Goal: Information Seeking & Learning: Learn about a topic

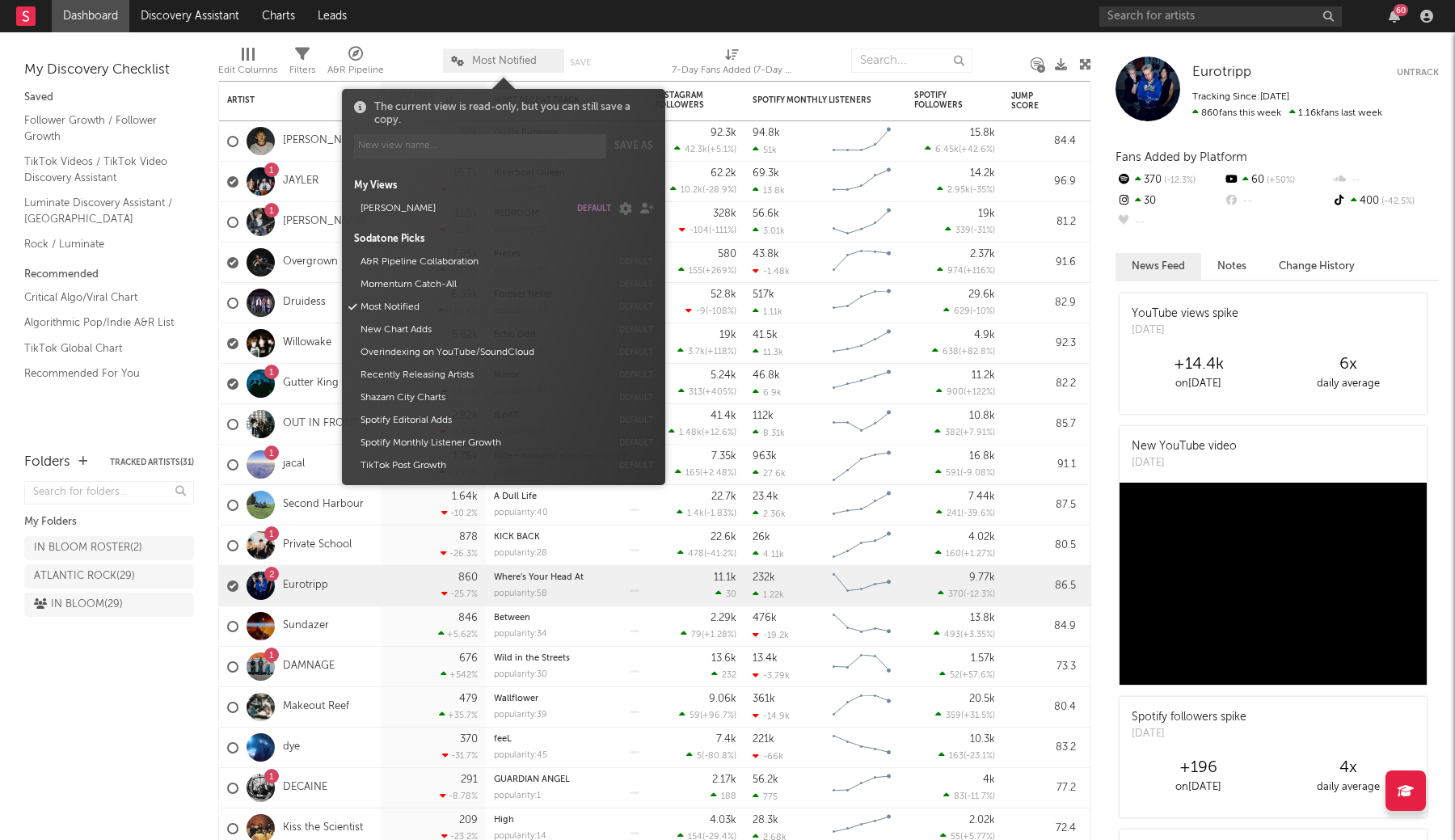
click at [474, 70] on span "Most Notified" at bounding box center [503, 60] width 121 height 24
click at [541, 205] on button "[PERSON_NAME]" at bounding box center [462, 209] width 215 height 23
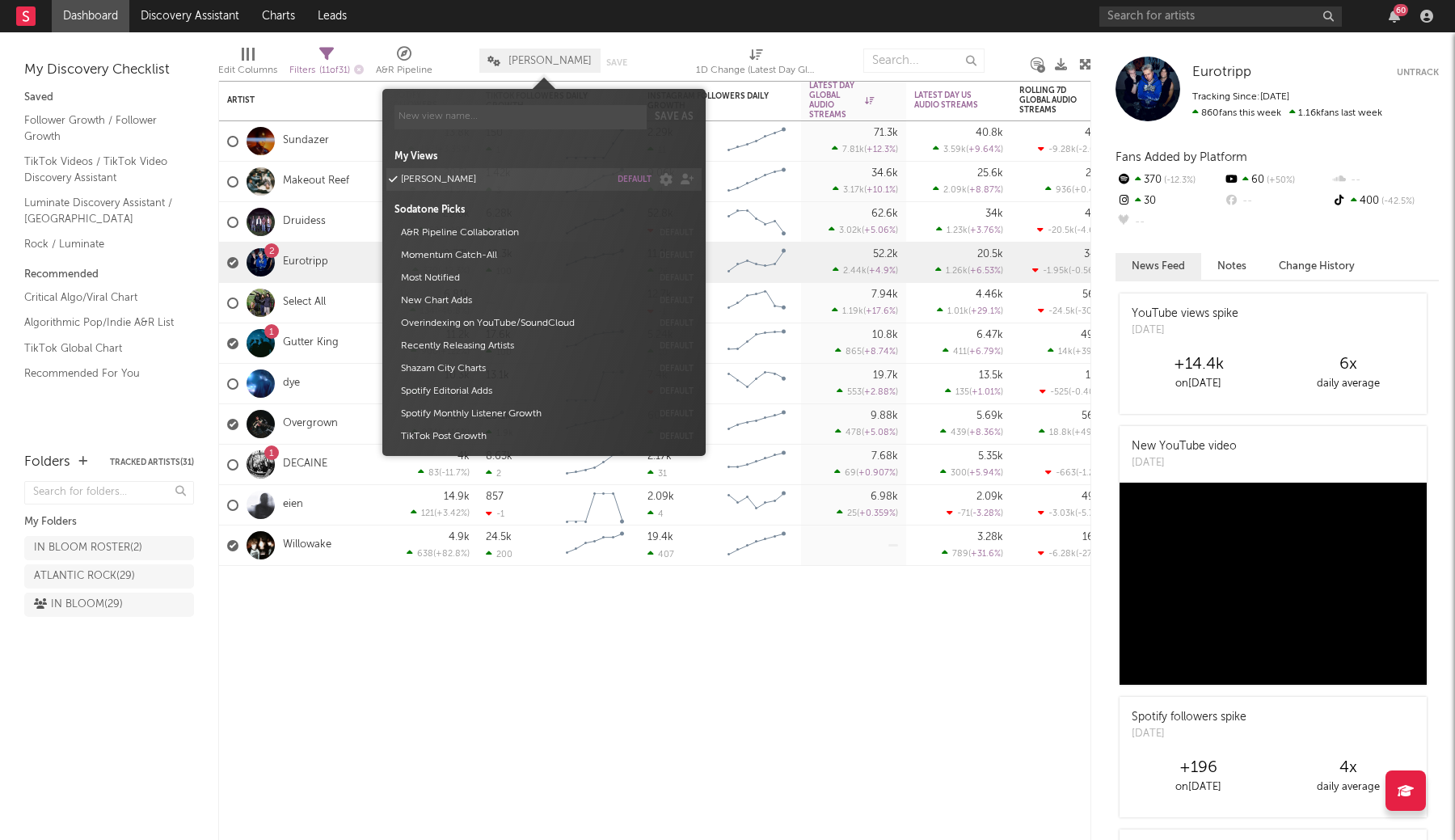
click at [637, 180] on button "default" at bounding box center [634, 179] width 34 height 8
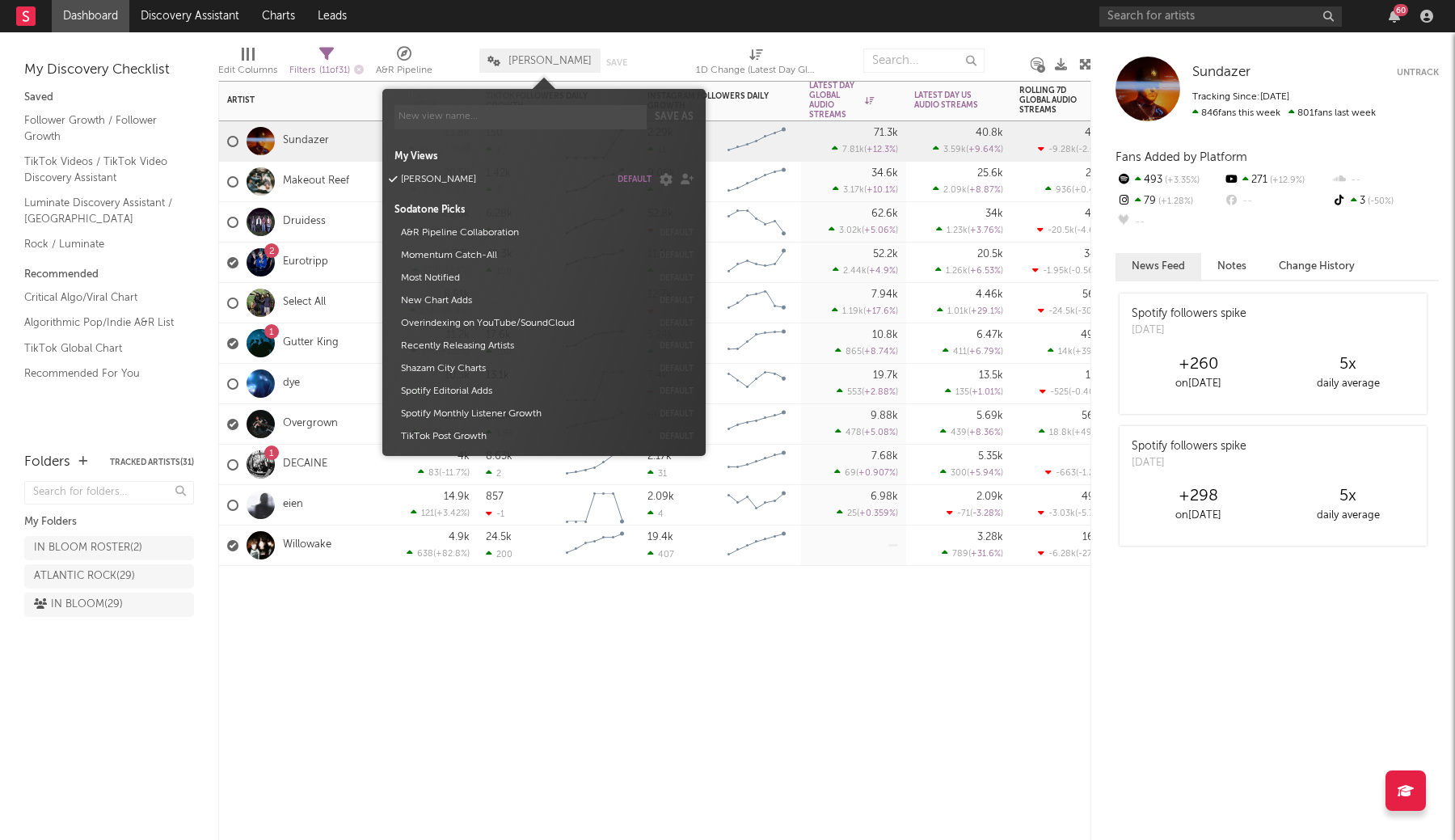
click at [417, 661] on div "Artist Notifications Spotify Followers 7d Change WoW % Change TikTok Followers …" at bounding box center [655, 460] width 874 height 759
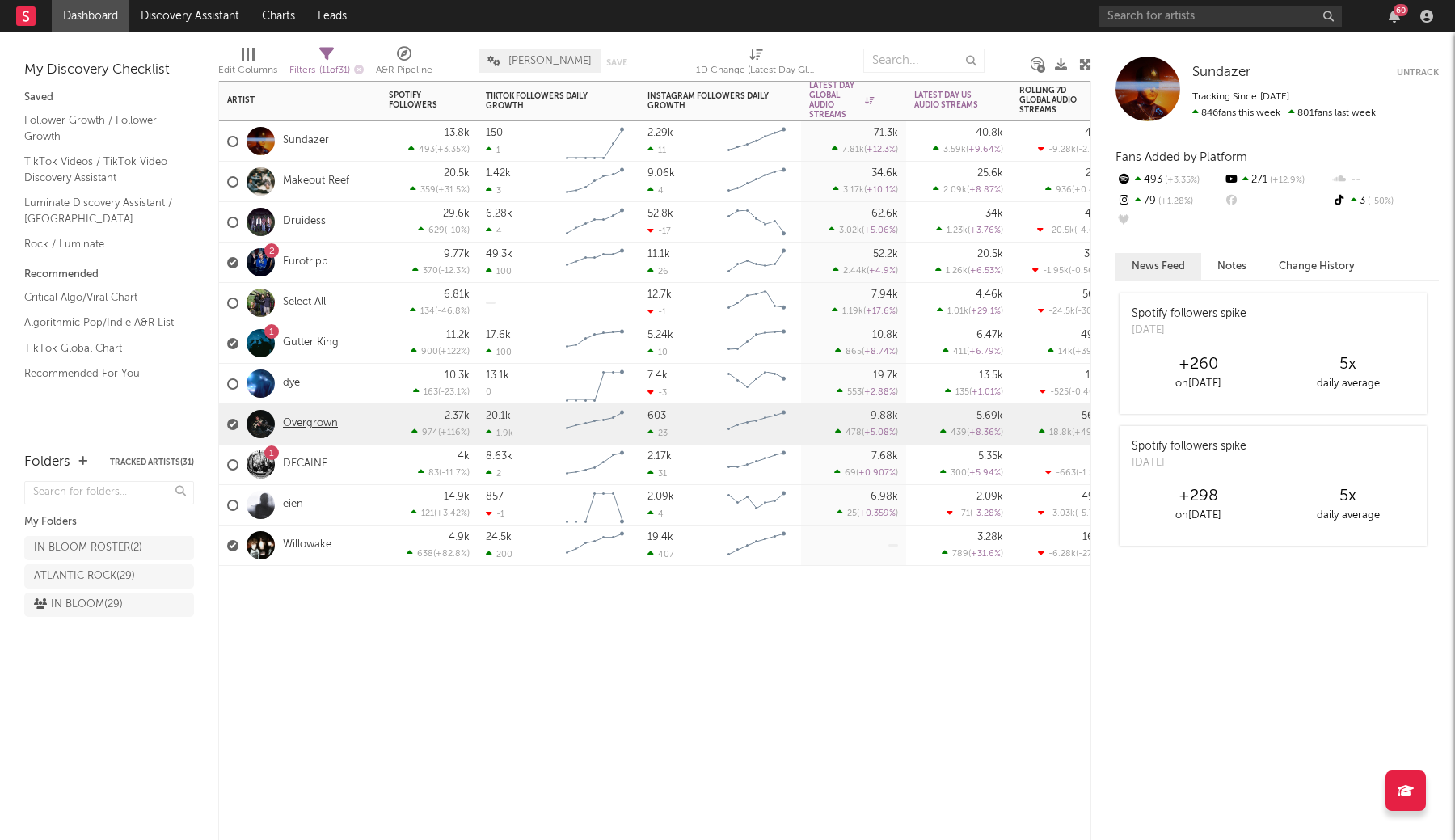
click at [316, 421] on link "Overgrown" at bounding box center [310, 424] width 55 height 14
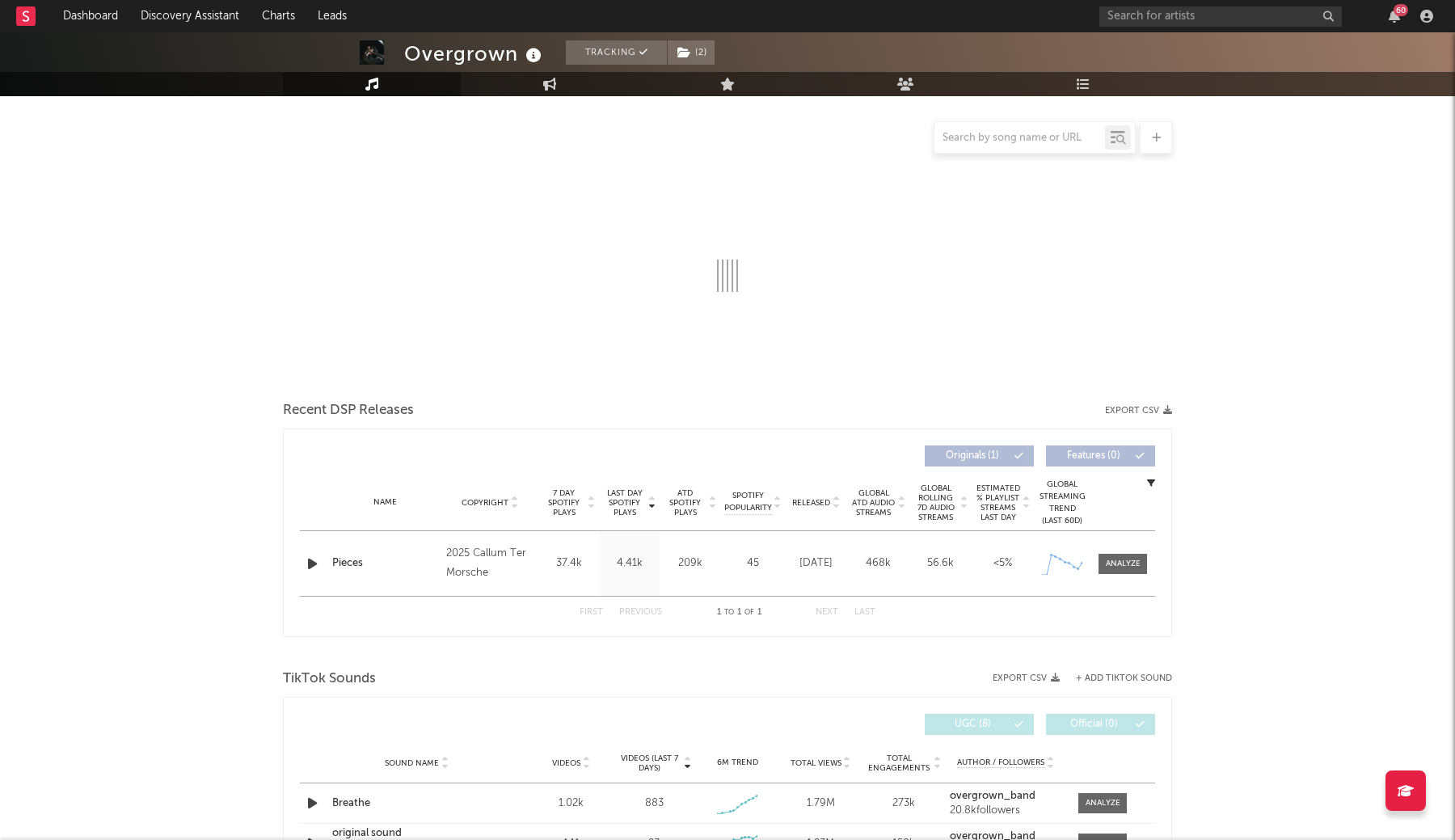
scroll to position [319, 0]
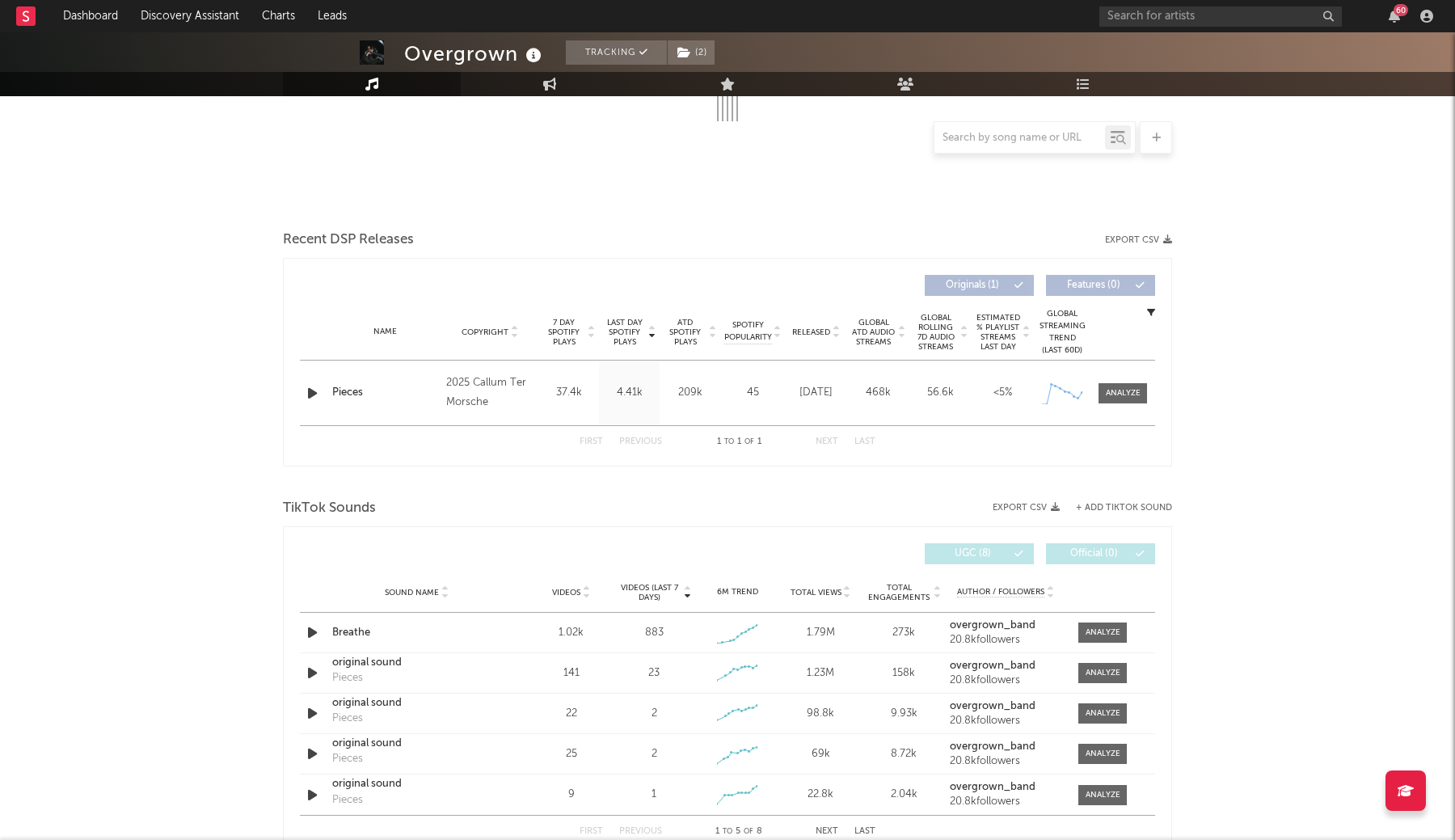
select select "1w"
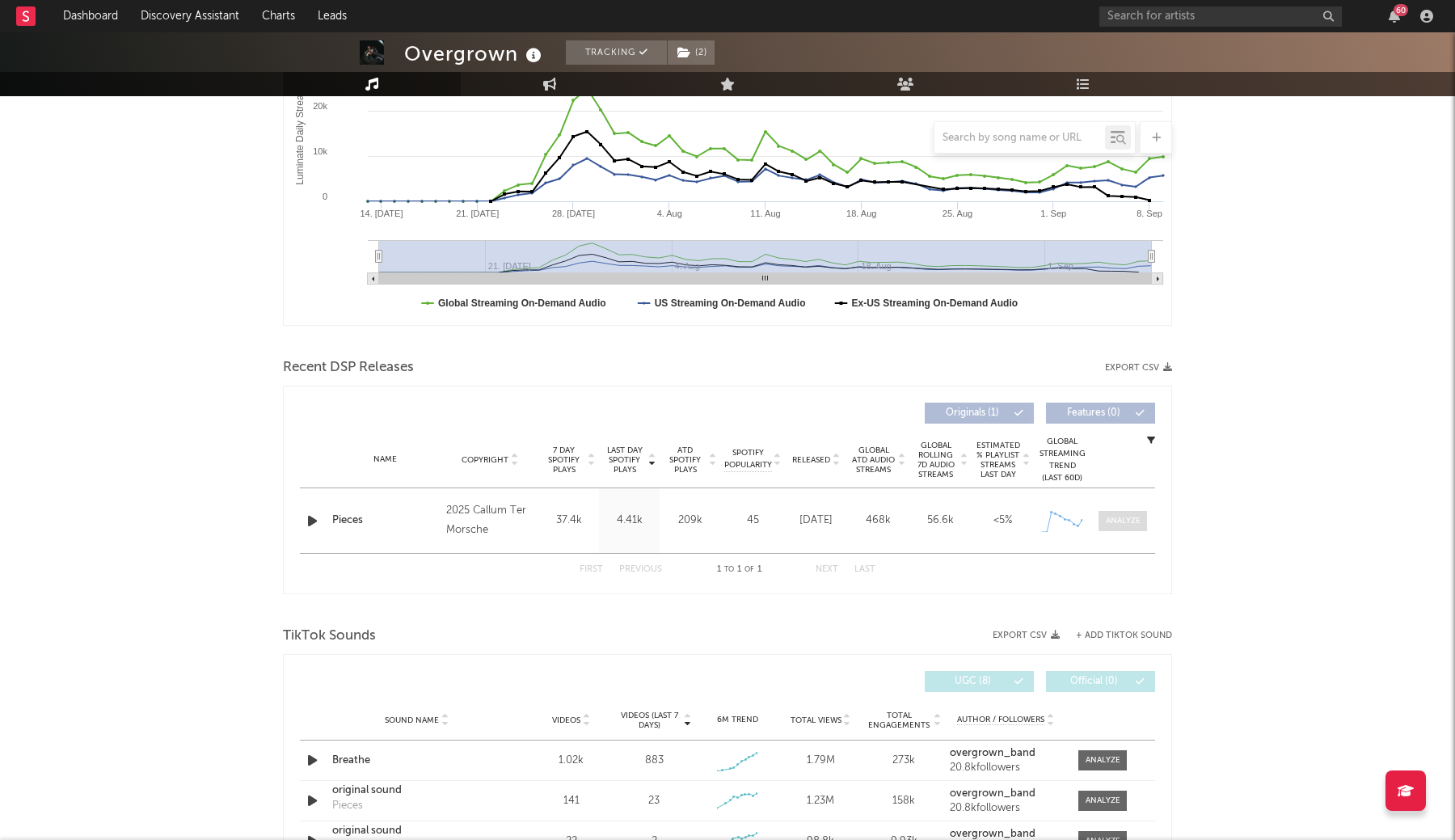
click at [1118, 517] on div at bounding box center [1123, 521] width 35 height 12
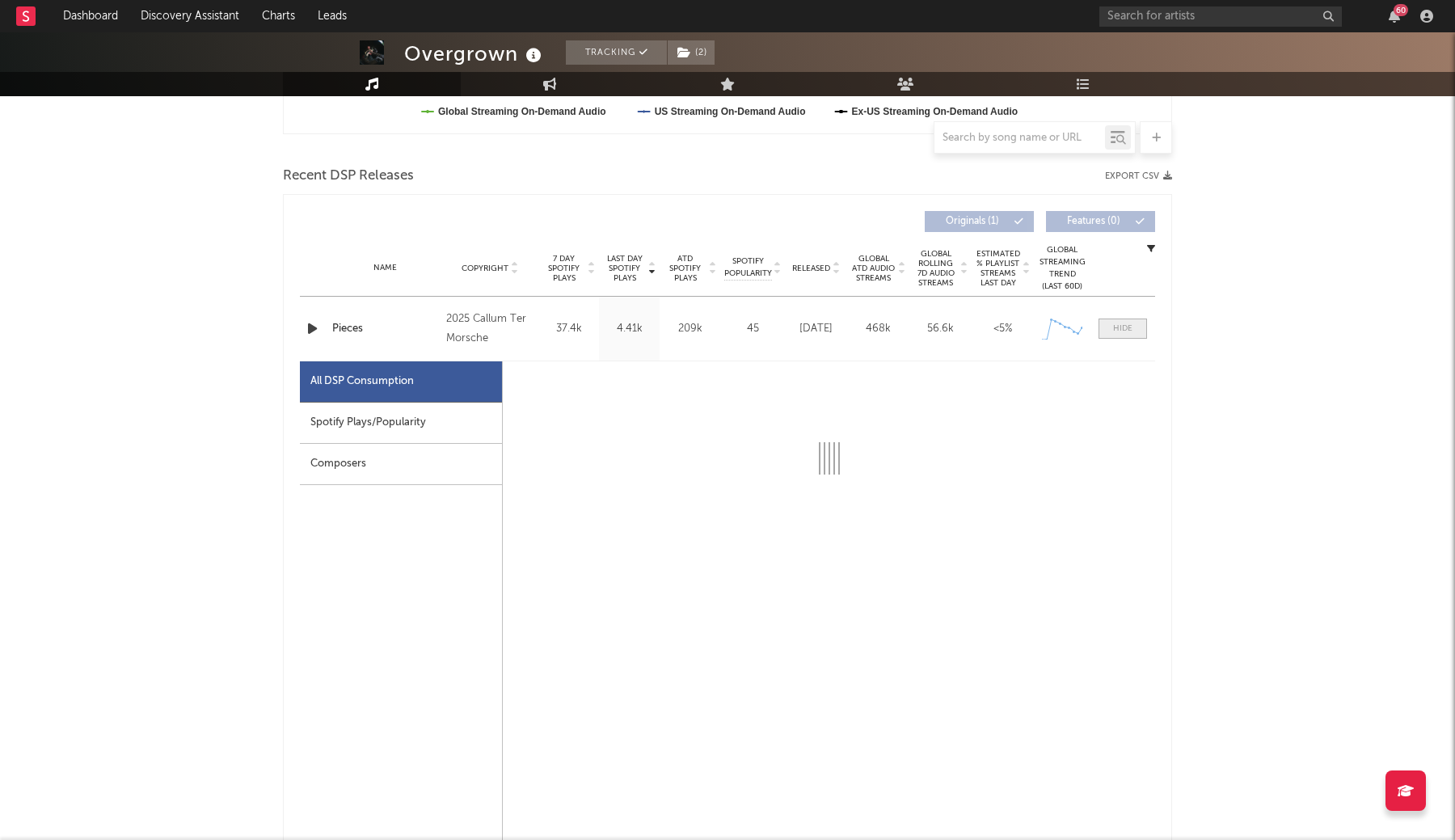
scroll to position [541, 1]
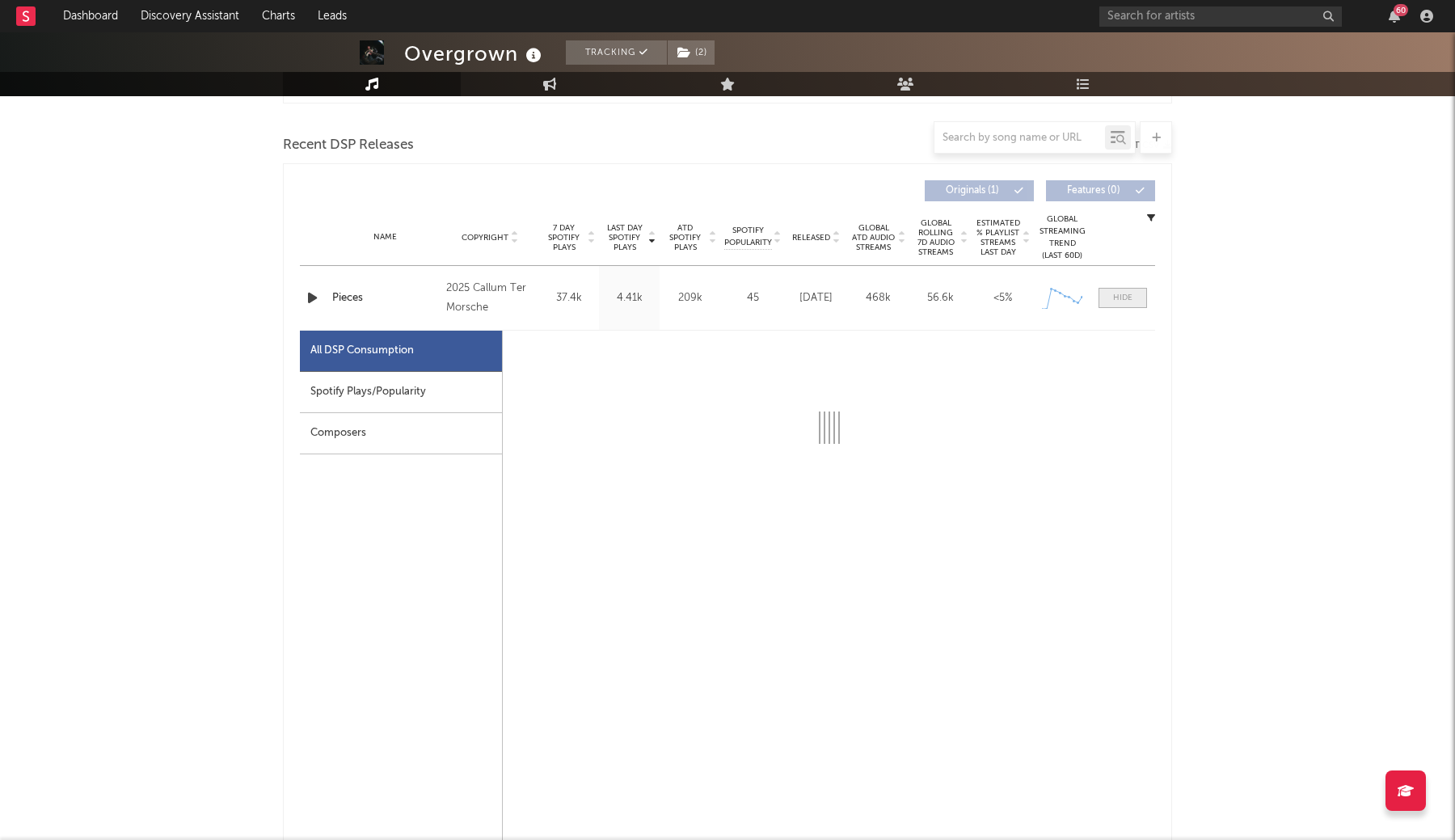
select select "1w"
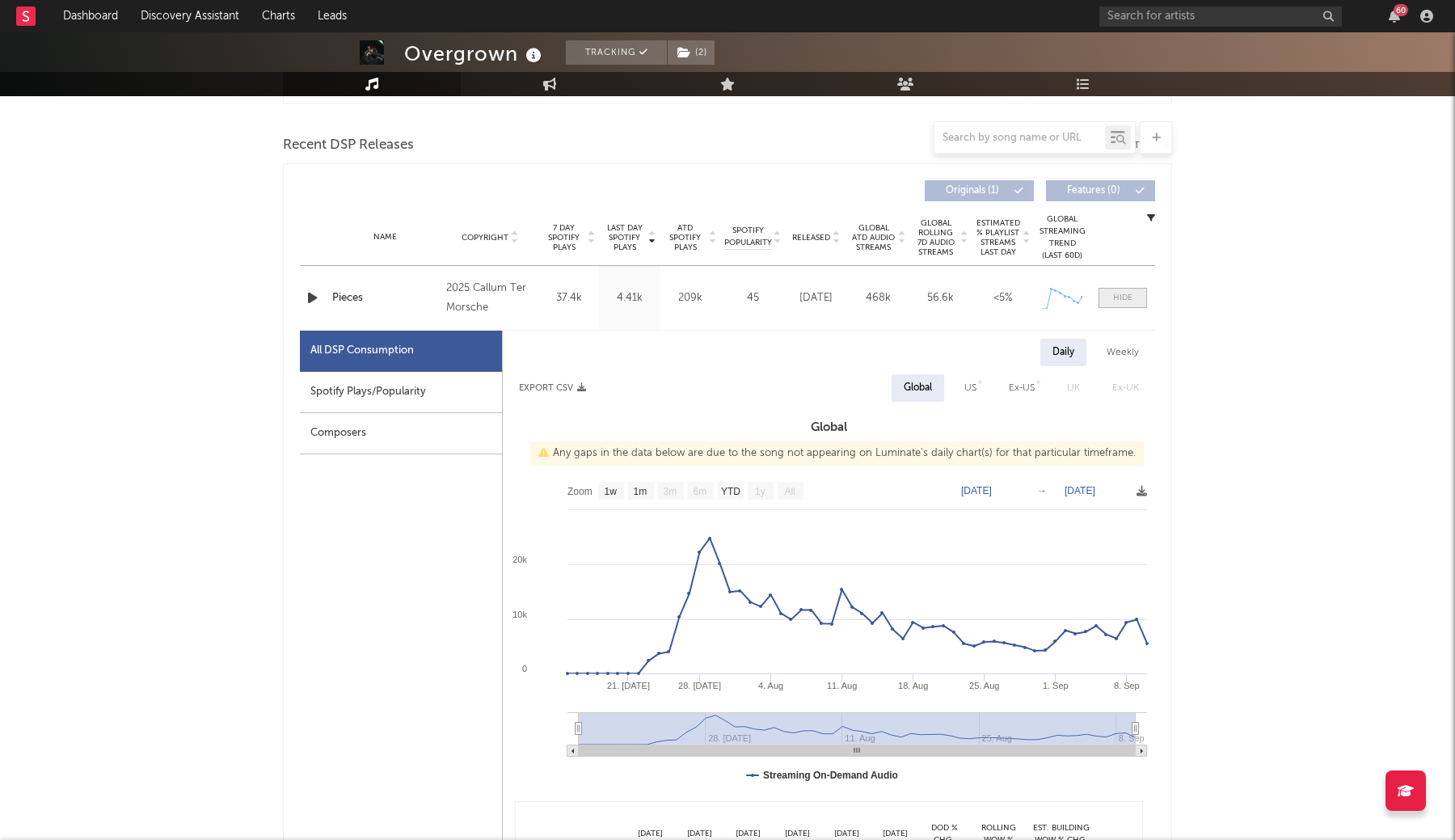
scroll to position [541, 0]
click at [1126, 296] on div at bounding box center [1123, 298] width 20 height 12
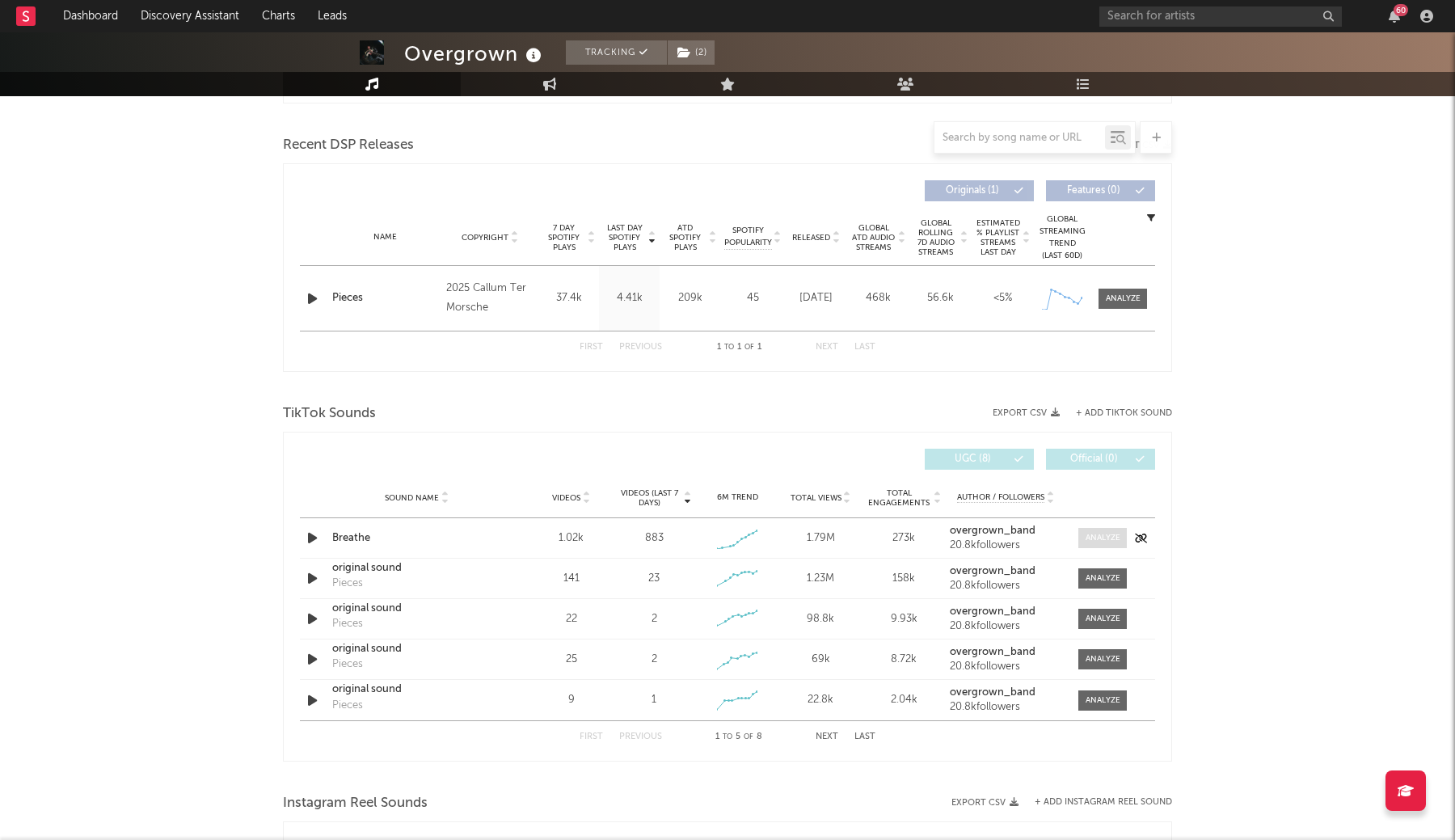
click at [1091, 538] on div at bounding box center [1103, 538] width 35 height 12
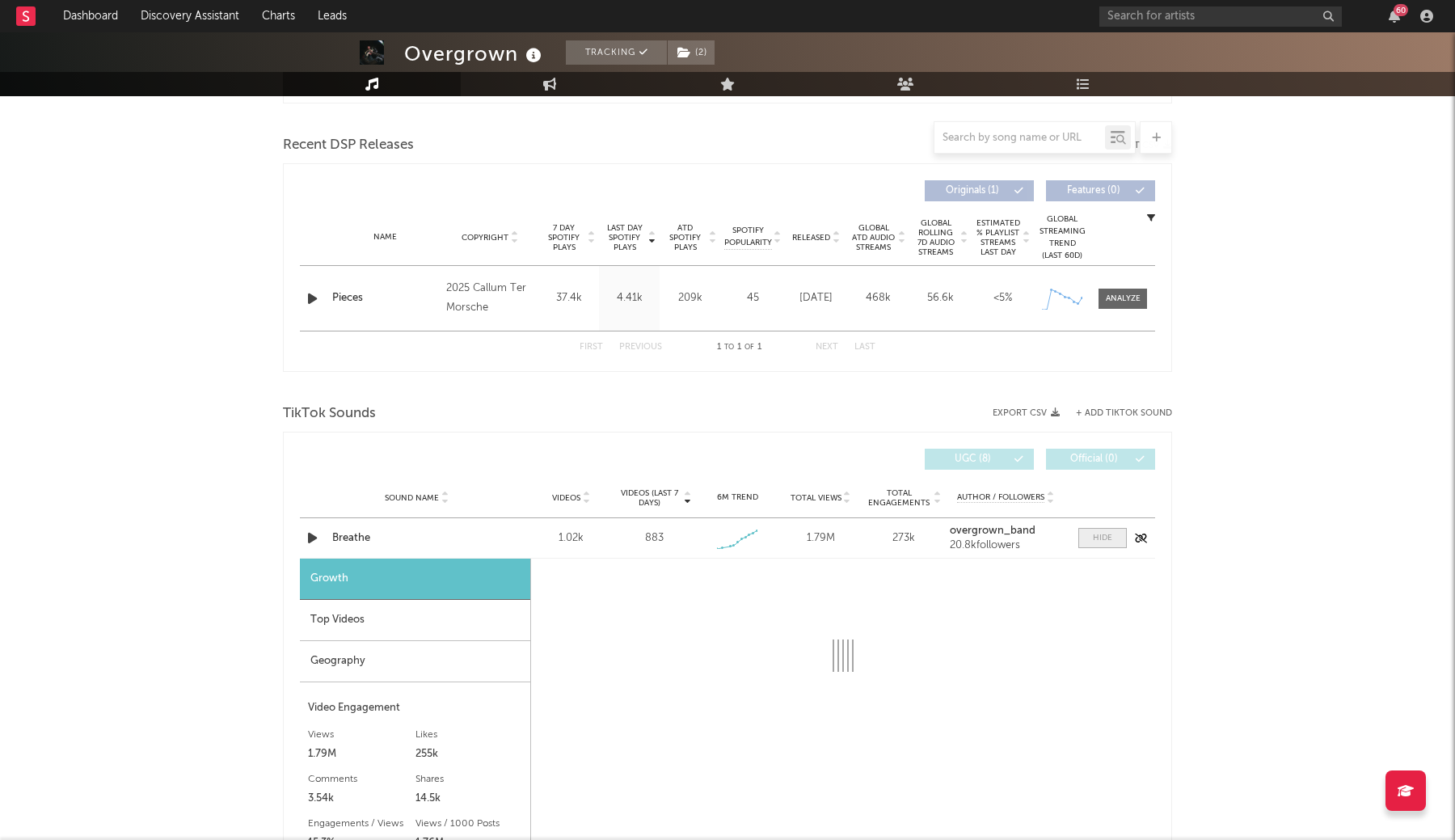
scroll to position [814, 0]
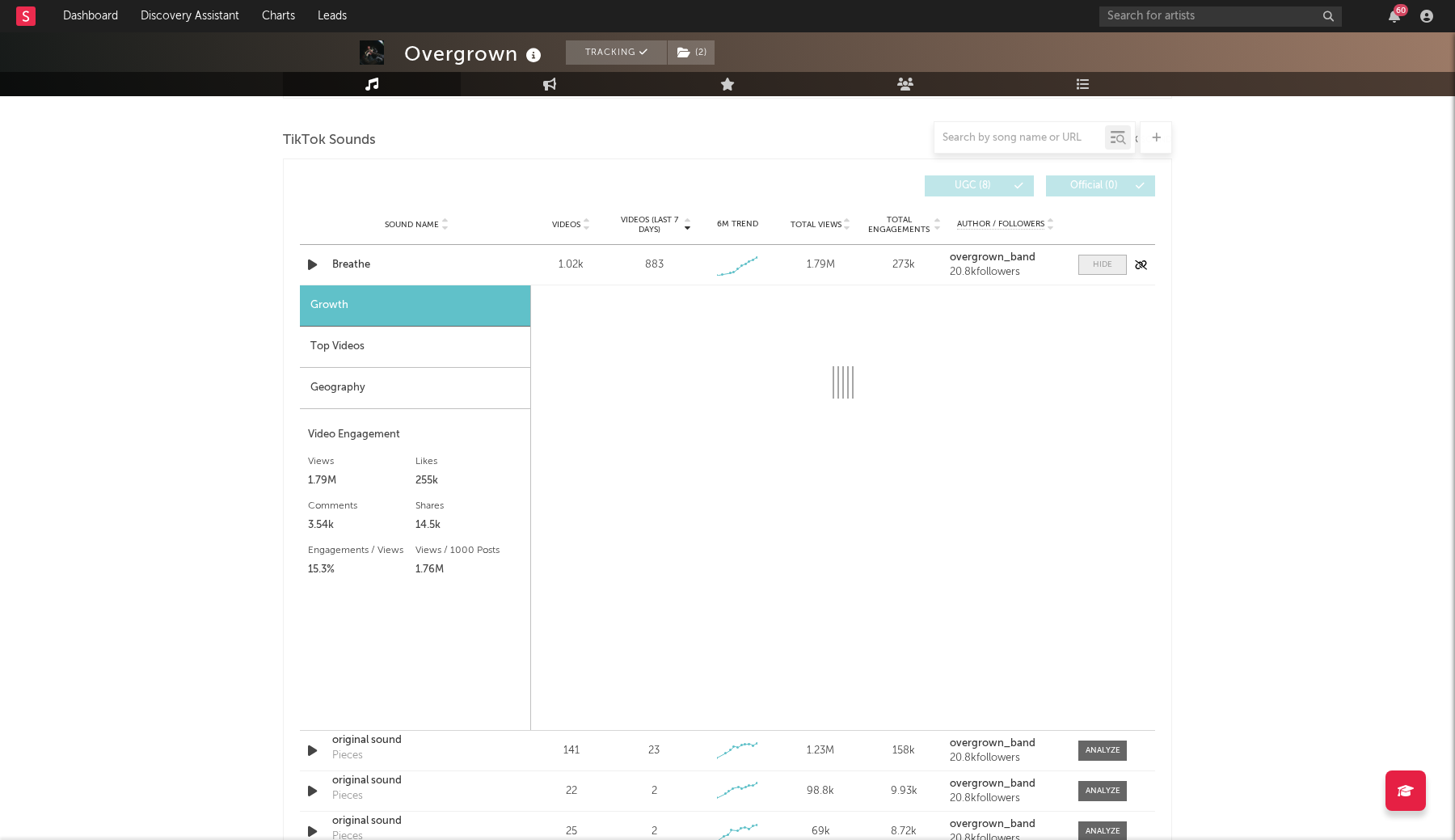
select select "1w"
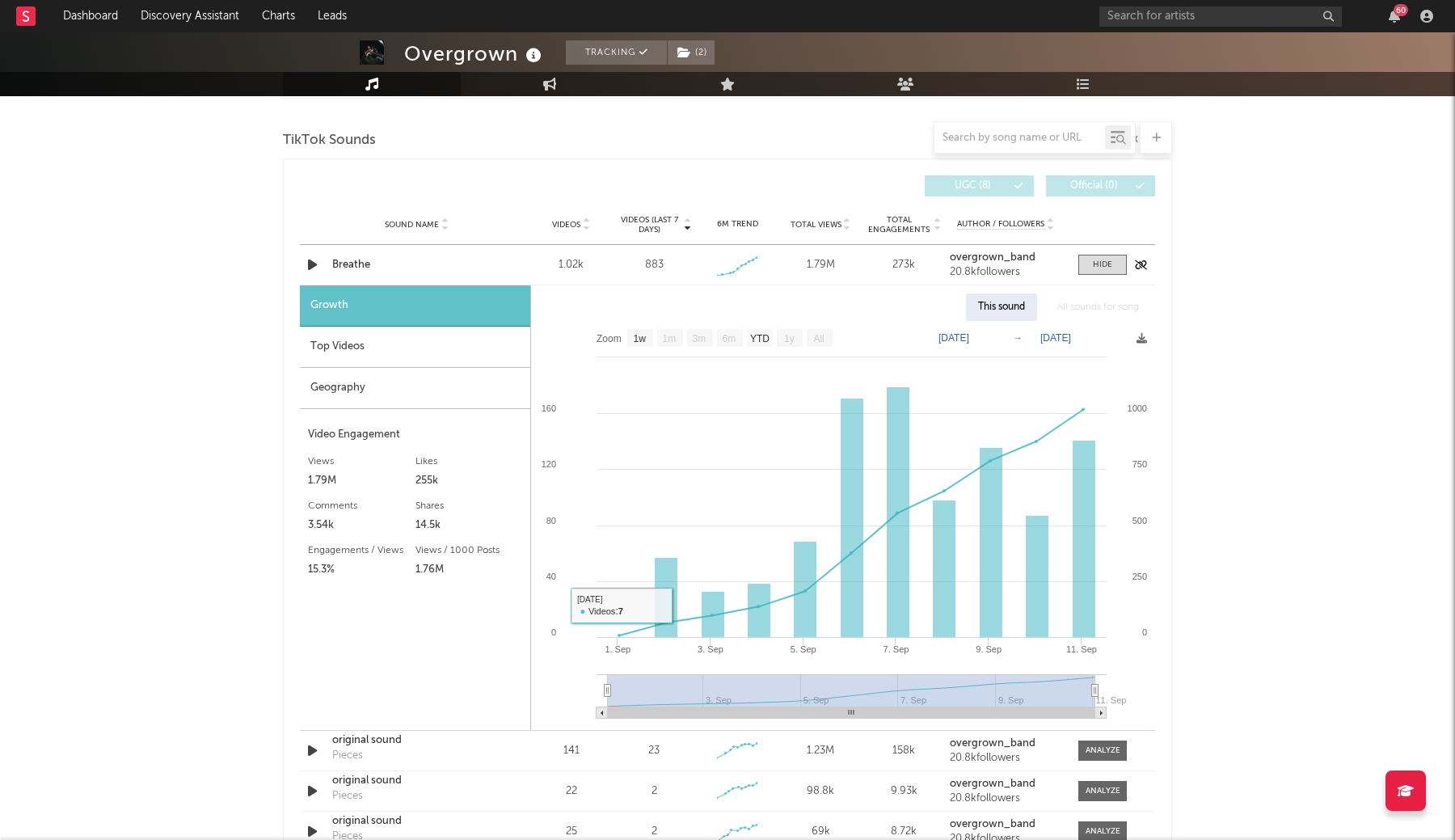
click at [351, 257] on div "Breathe" at bounding box center [416, 265] width 169 height 16
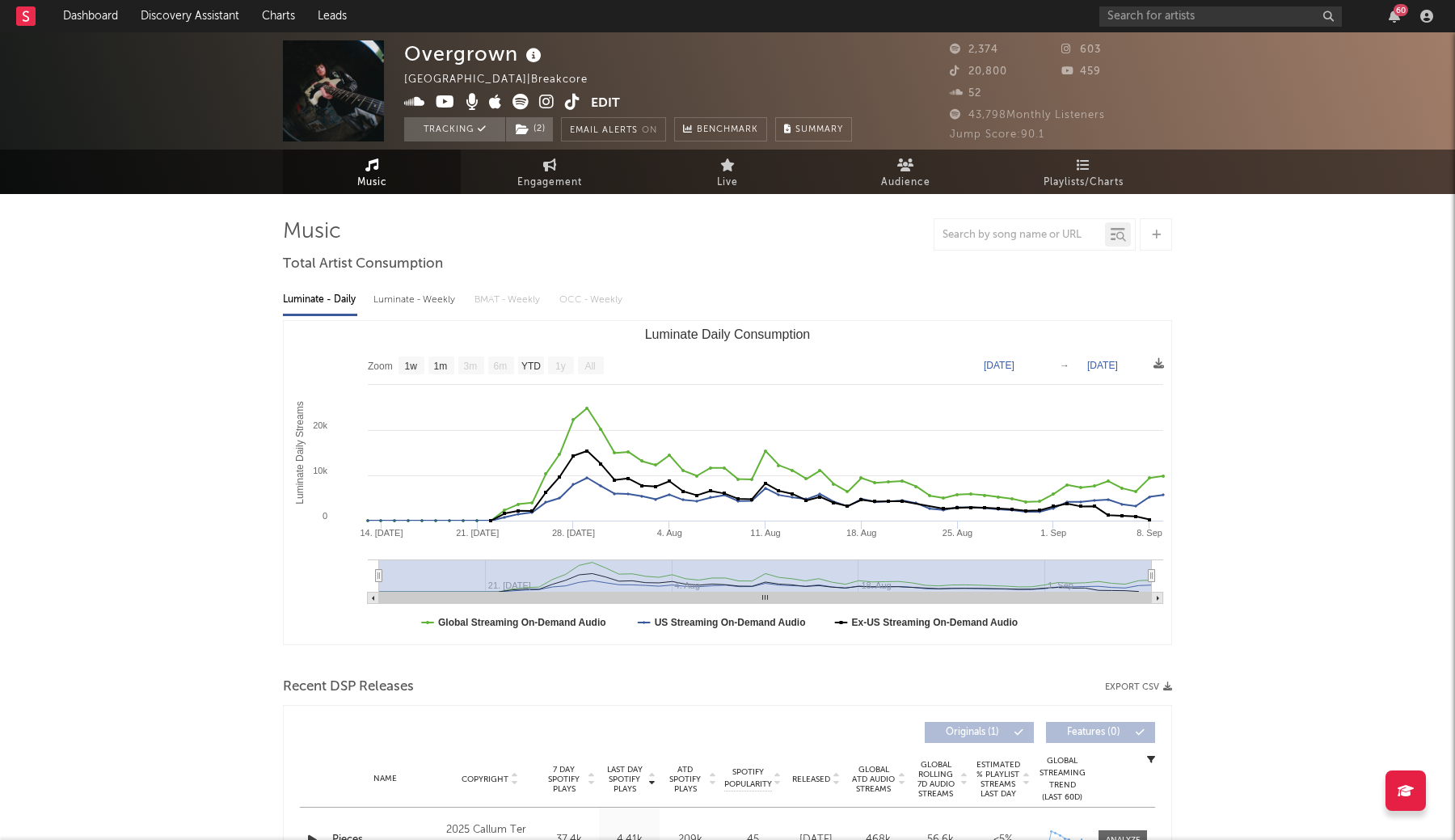
scroll to position [0, 0]
click at [548, 101] on icon at bounding box center [547, 101] width 15 height 16
